Goal: Task Accomplishment & Management: Manage account settings

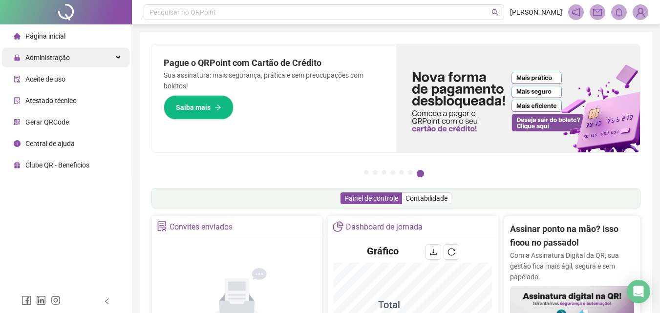
click at [115, 60] on div "Administração" at bounding box center [65, 58] width 127 height 20
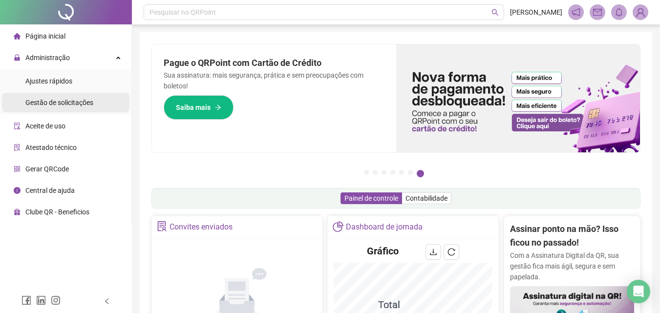
click at [75, 105] on span "Gestão de solicitações" at bounding box center [59, 103] width 68 height 8
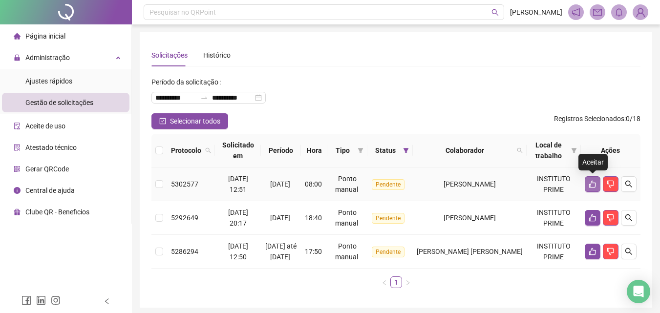
click at [592, 185] on icon "like" at bounding box center [593, 184] width 8 height 8
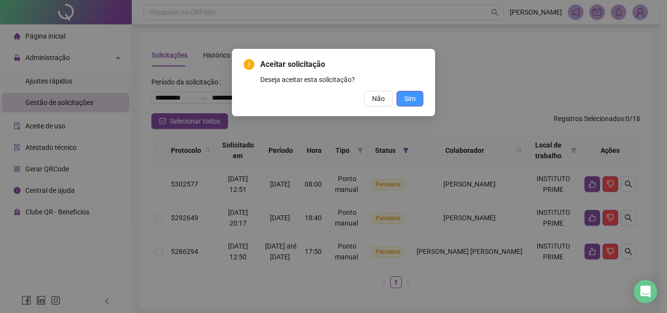
click at [411, 100] on span "Sim" at bounding box center [409, 98] width 11 height 11
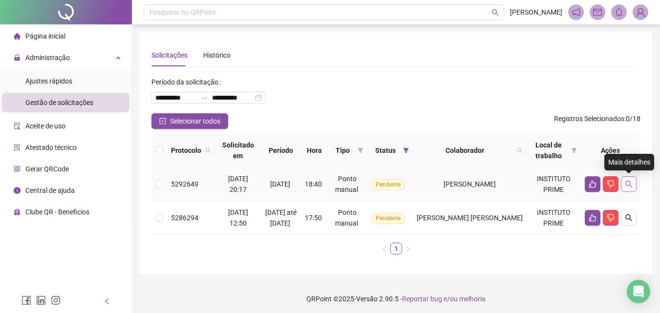
click at [631, 184] on icon "search" at bounding box center [629, 184] width 8 height 8
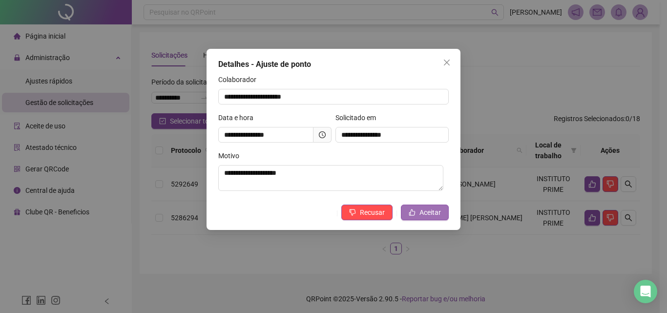
click at [431, 215] on span "Aceitar" at bounding box center [430, 212] width 21 height 11
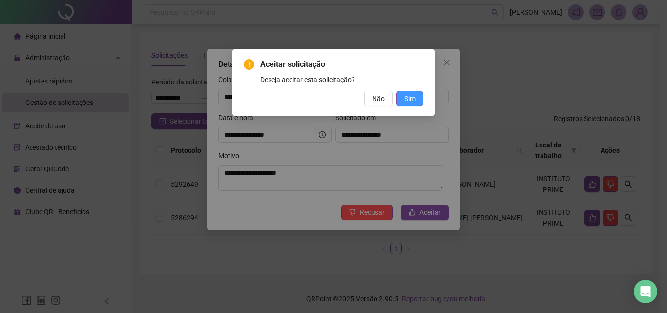
click at [415, 98] on span "Sim" at bounding box center [409, 98] width 11 height 11
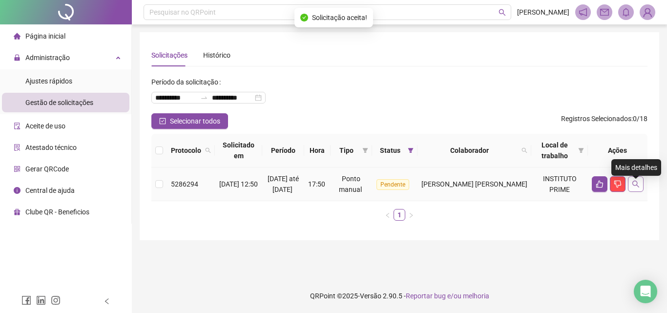
click at [639, 188] on icon "search" at bounding box center [636, 184] width 8 height 8
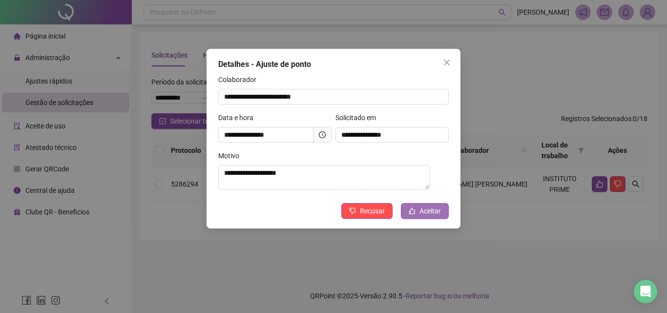
click at [435, 214] on span "Aceitar" at bounding box center [430, 211] width 21 height 11
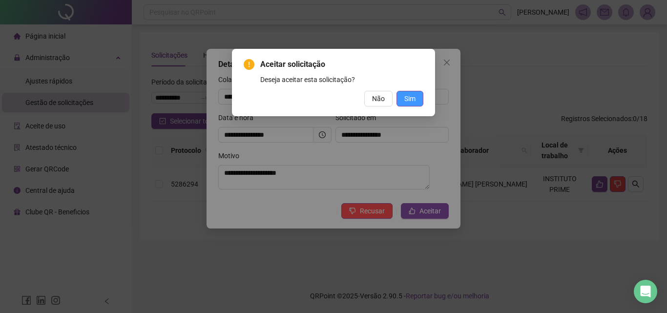
click at [410, 102] on span "Sim" at bounding box center [409, 98] width 11 height 11
